Goal: Information Seeking & Learning: Learn about a topic

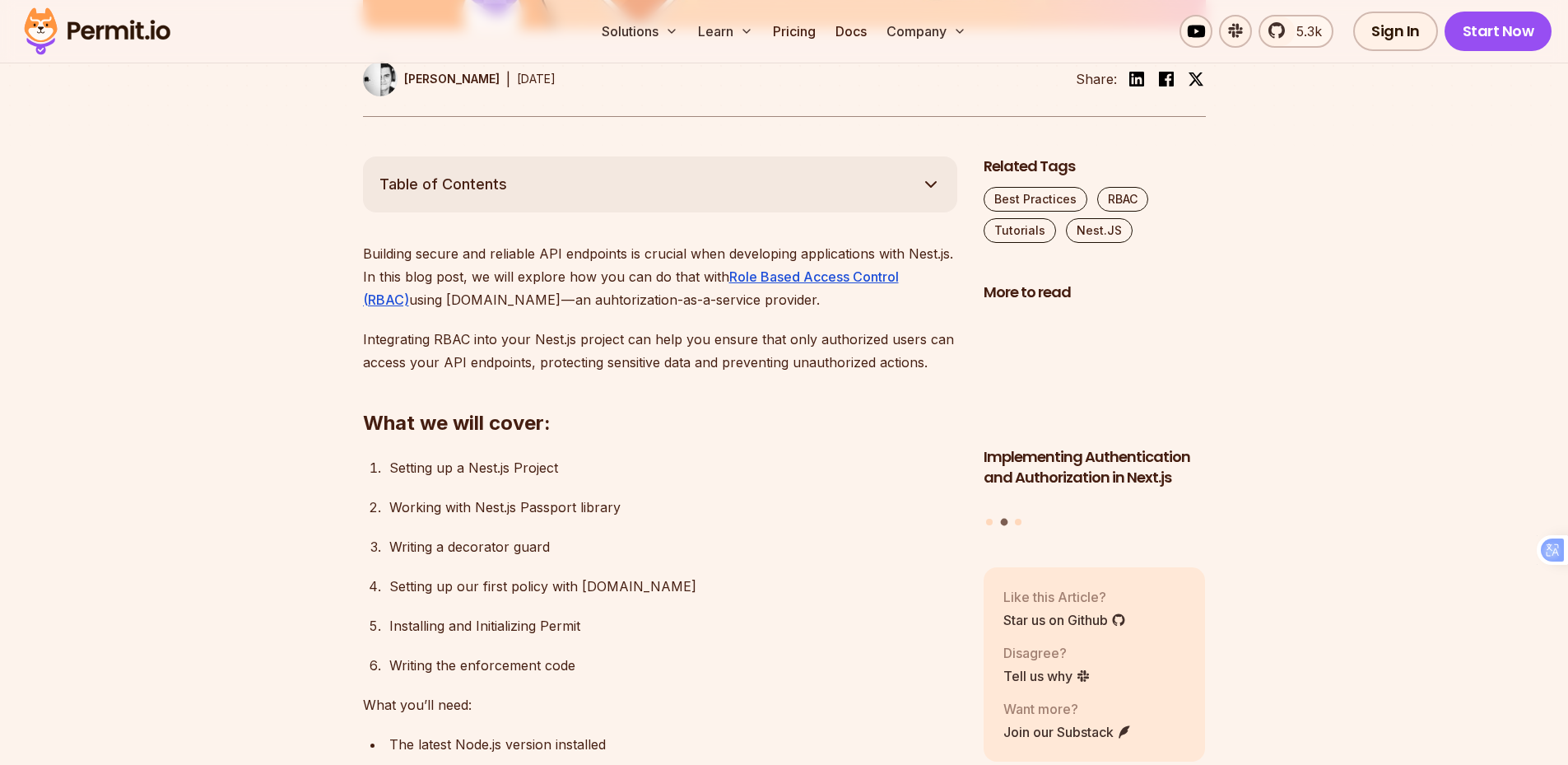
scroll to position [823, 0]
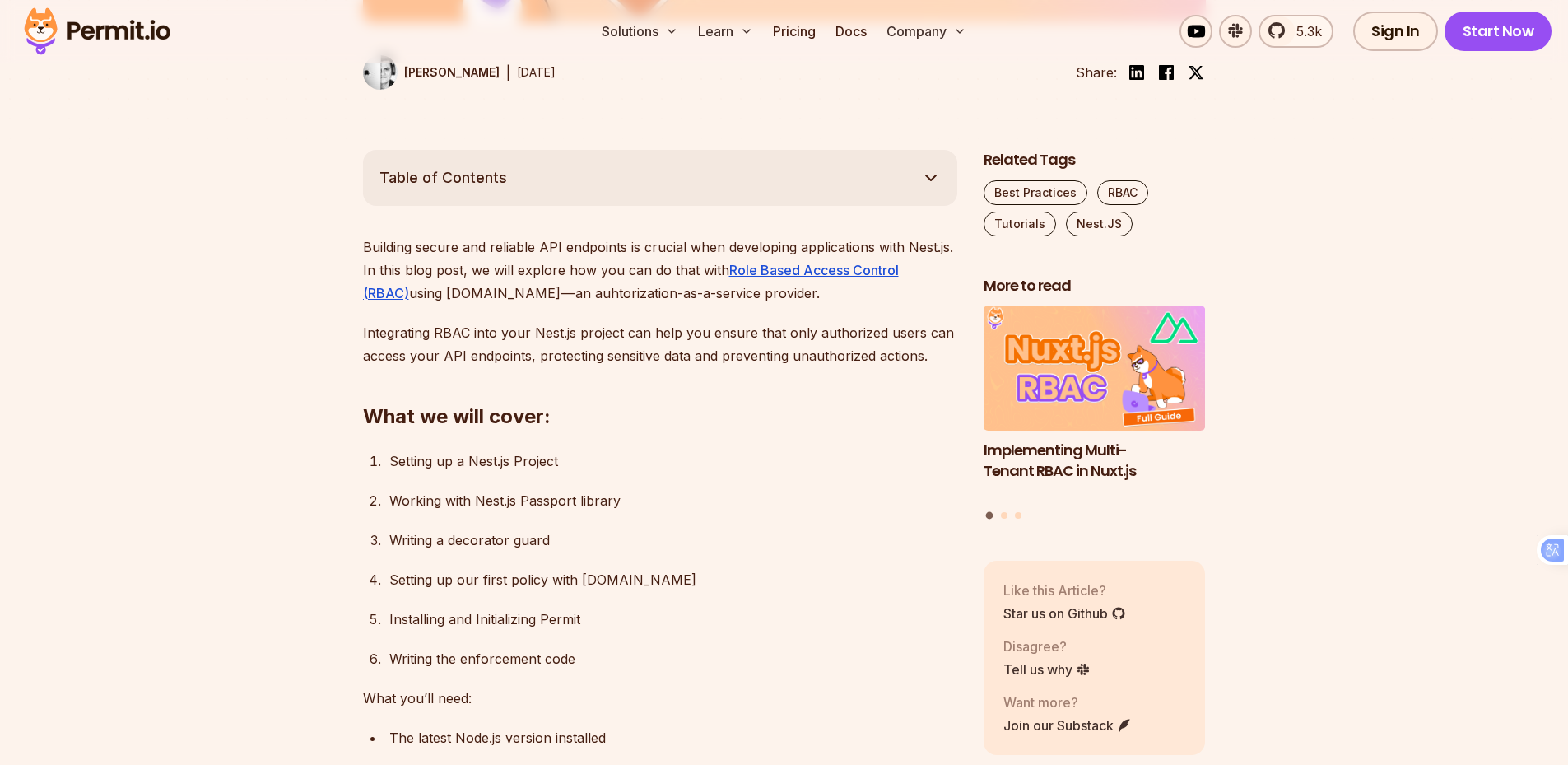
click at [472, 540] on div "Writing a decorator guard" at bounding box center [673, 540] width 568 height 23
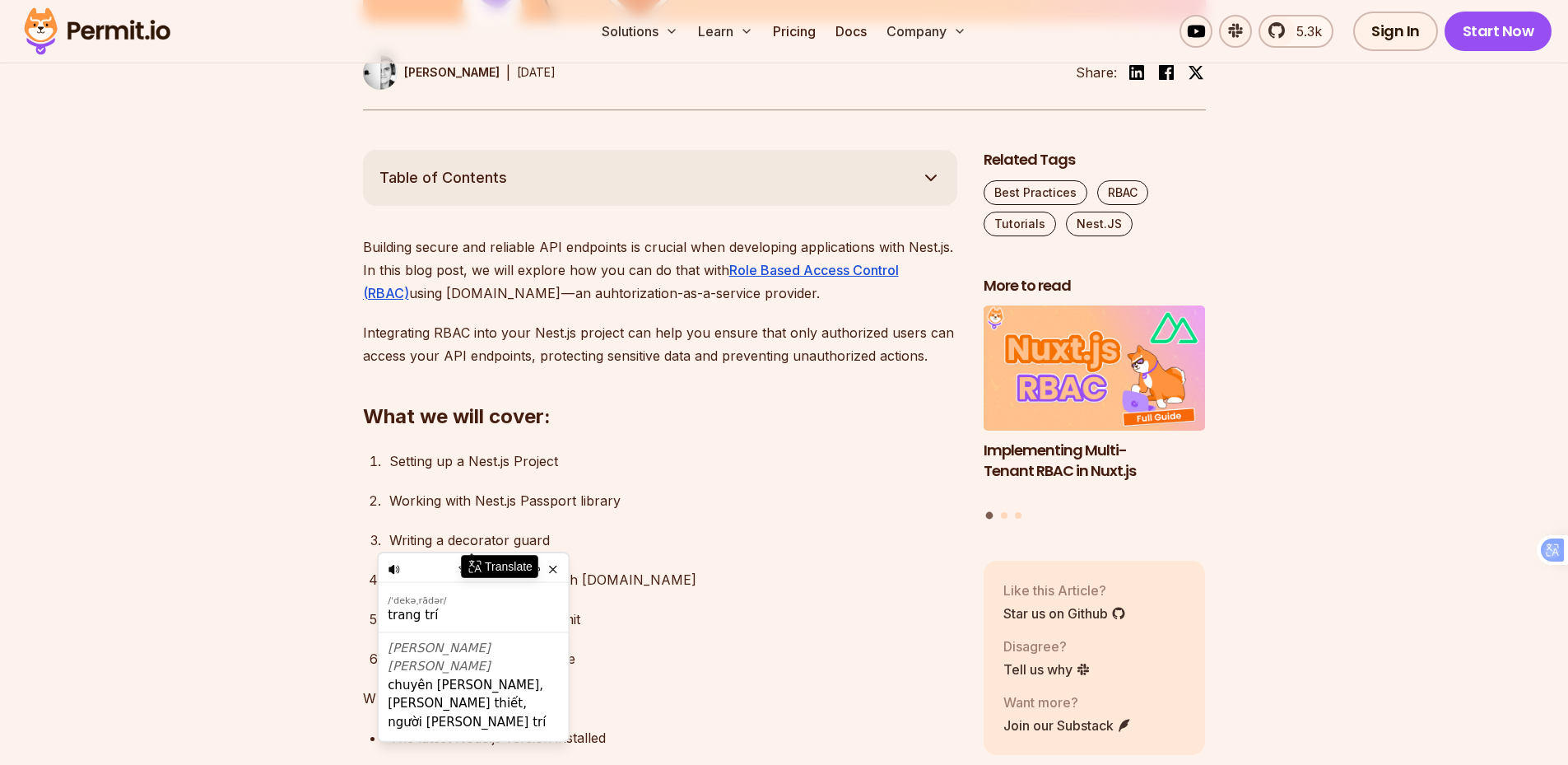
click at [580, 530] on div "Writing a decorator guard" at bounding box center [673, 540] width 568 height 23
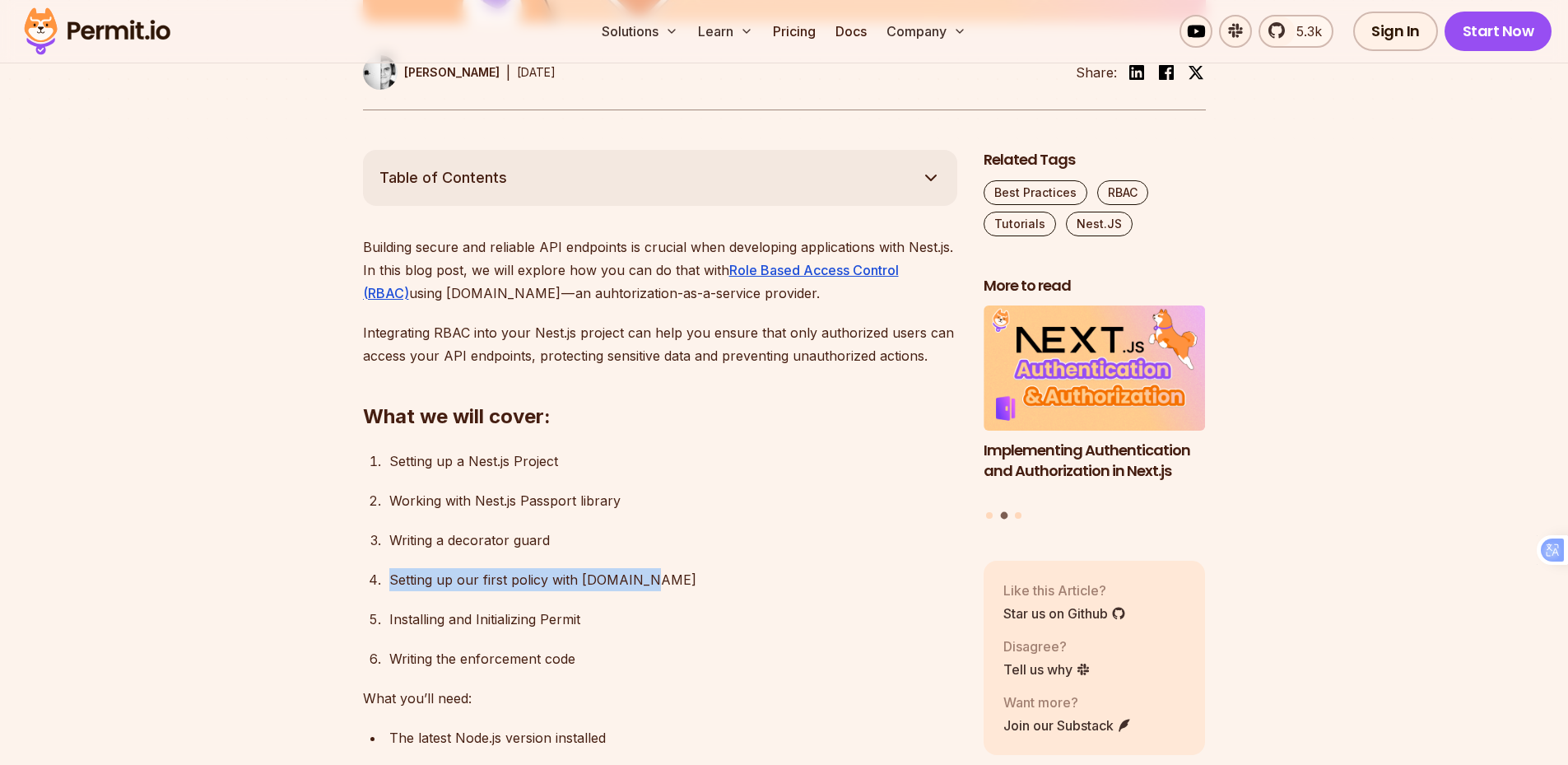
drag, startPoint x: 378, startPoint y: 581, endPoint x: 663, endPoint y: 577, distance: 285.0
click at [653, 576] on li "Setting up our first policy with [DOMAIN_NAME]" at bounding box center [671, 579] width 573 height 23
click at [676, 576] on div "Setting up our first policy with [DOMAIN_NAME]" at bounding box center [673, 579] width 568 height 23
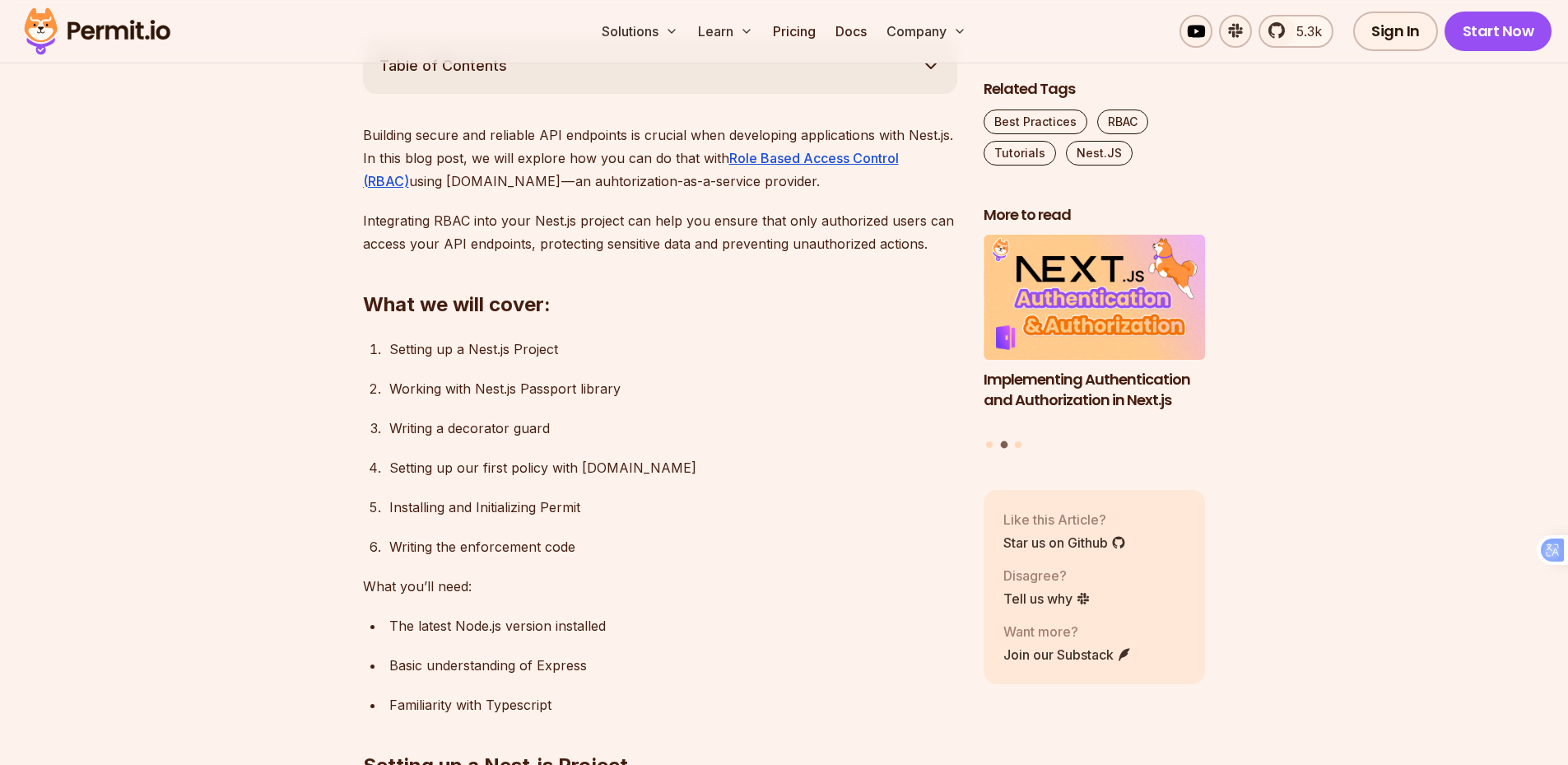
scroll to position [988, 0]
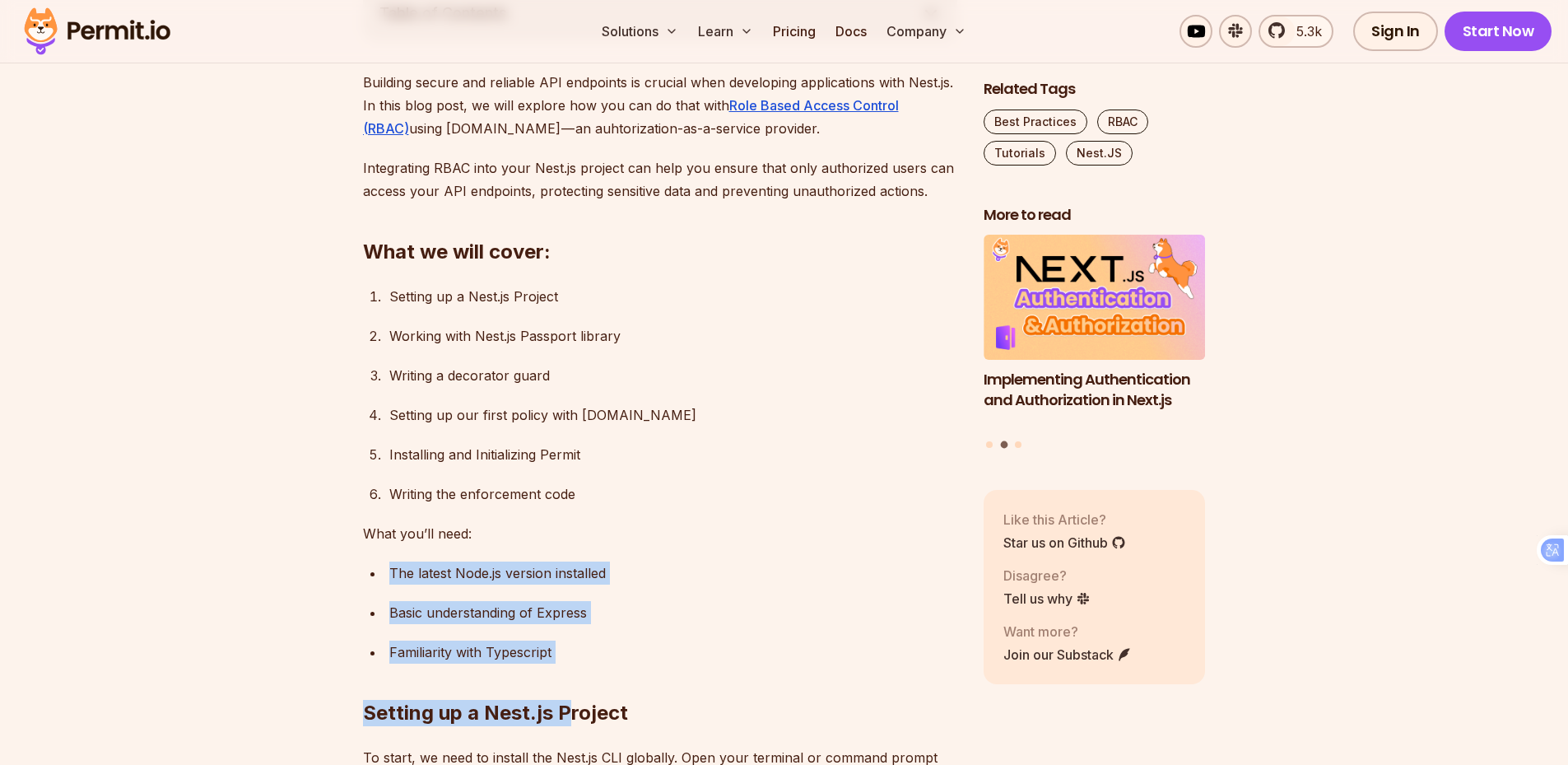
drag, startPoint x: 382, startPoint y: 573, endPoint x: 561, endPoint y: 675, distance: 206.0
click at [676, 631] on ul "⁠The latest Node.js version installed Basic understanding of Express Familiarit…" at bounding box center [660, 612] width 594 height 102
drag, startPoint x: 596, startPoint y: 657, endPoint x: 394, endPoint y: 585, distance: 214.4
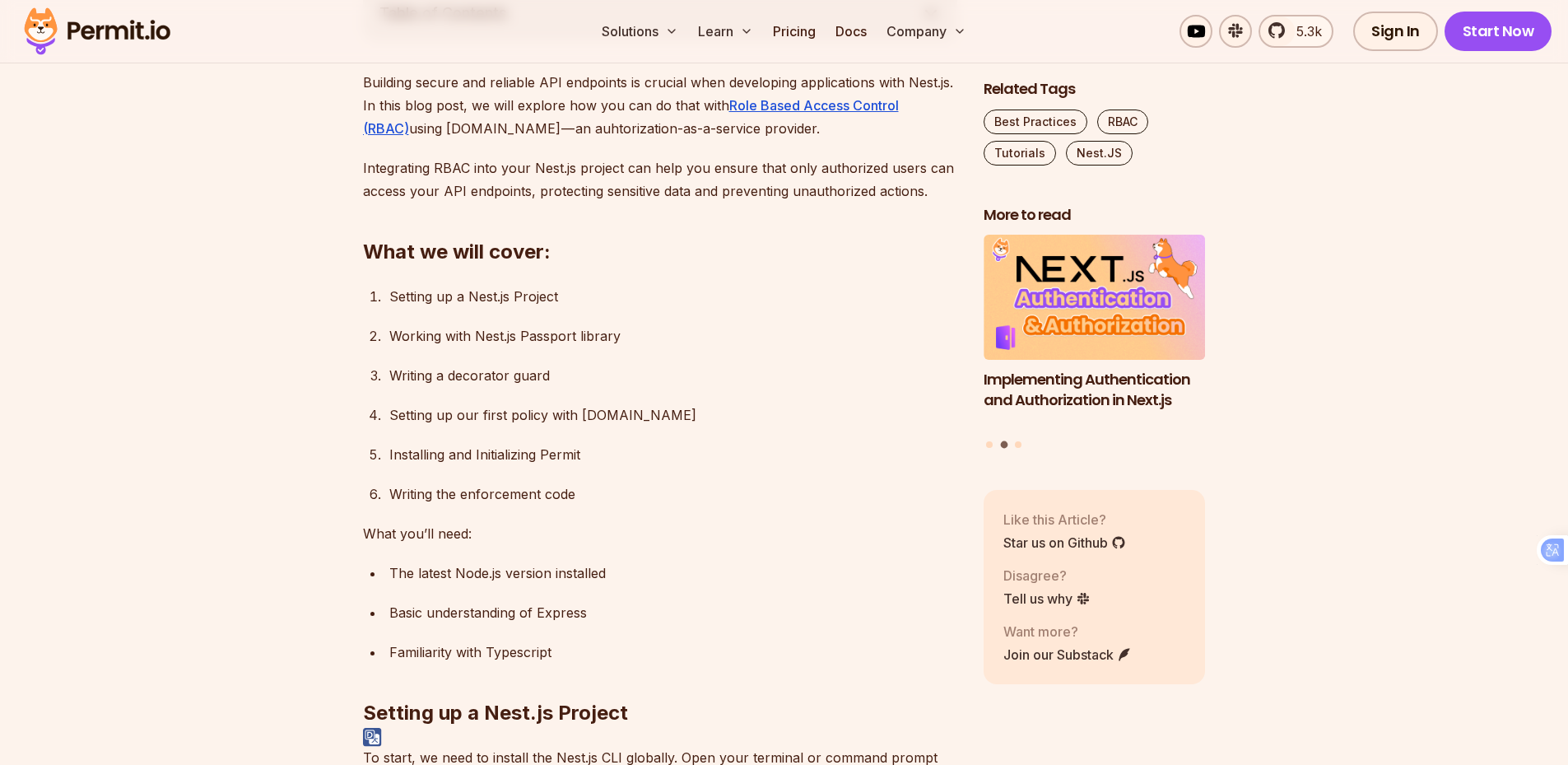
click at [554, 587] on ul "⁠The latest Node.js version installed Basic understanding of Express Familiarit…" at bounding box center [660, 612] width 594 height 102
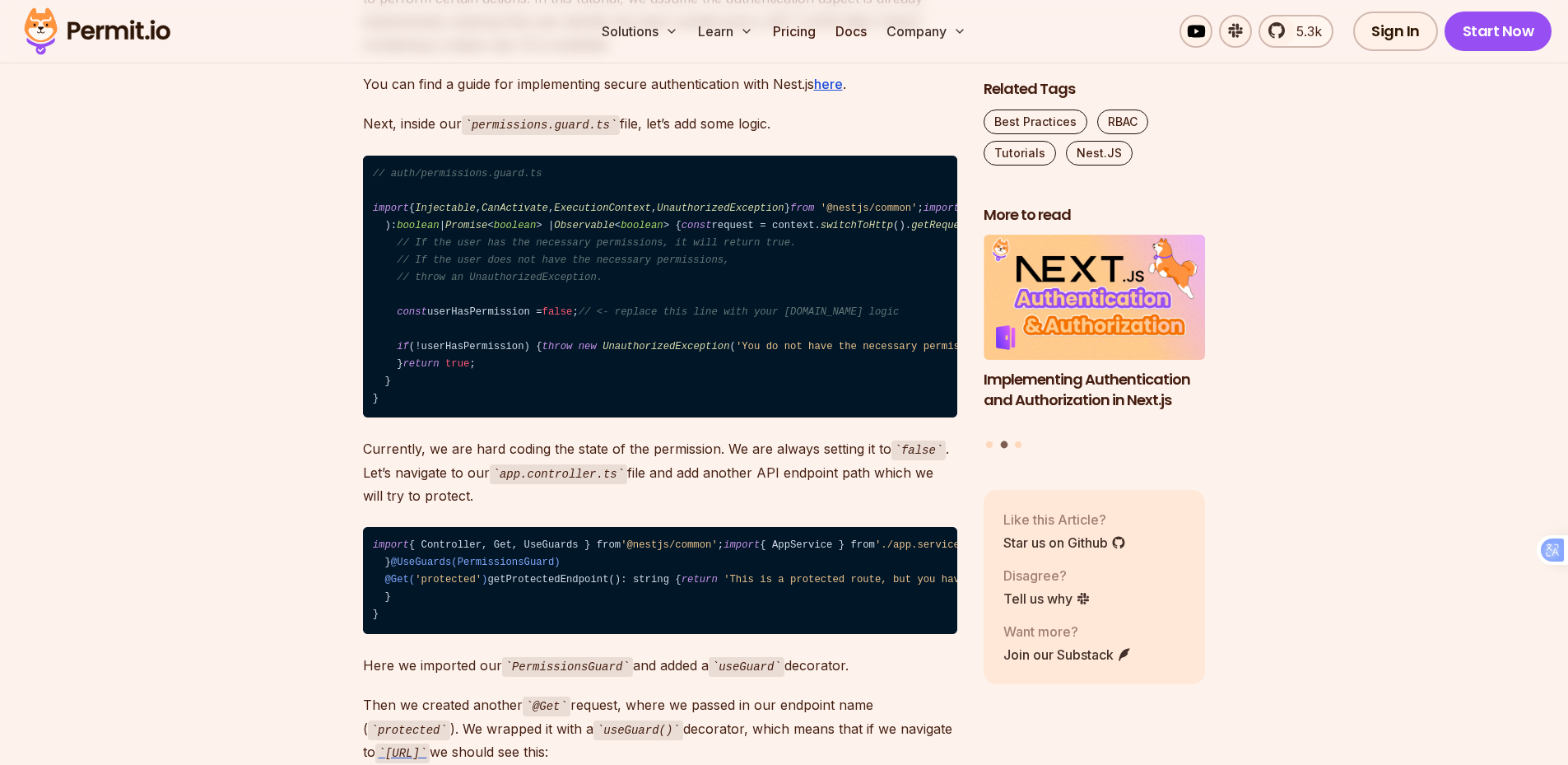
scroll to position [3622, 0]
